Goal: Task Accomplishment & Management: Manage account settings

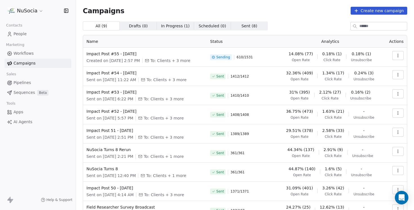
click at [143, 9] on div "Campaigns Create new campaign" at bounding box center [245, 11] width 325 height 8
click at [113, 57] on div "Impact Post #55 - July'25 Created on Aug 8, 2025, 2:57 PM To: Clients + 3 more" at bounding box center [144, 57] width 117 height 12
click at [113, 55] on span "Impact Post #55 - [DATE]" at bounding box center [144, 54] width 117 height 6
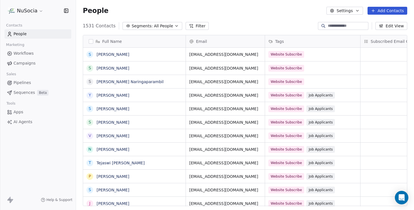
scroll to position [185, 338]
click at [262, 10] on div "People Settings Add Contacts" at bounding box center [245, 11] width 325 height 8
